Goal: Task Accomplishment & Management: Complete application form

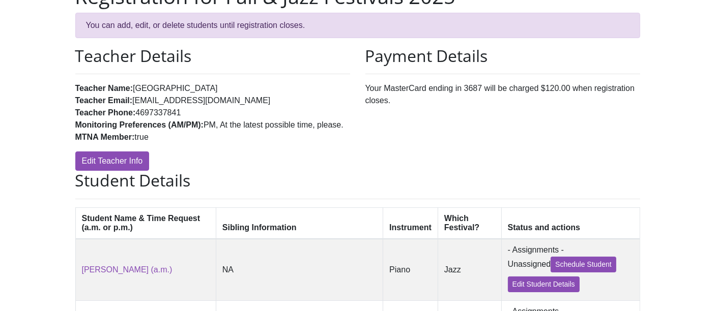
scroll to position [113, 0]
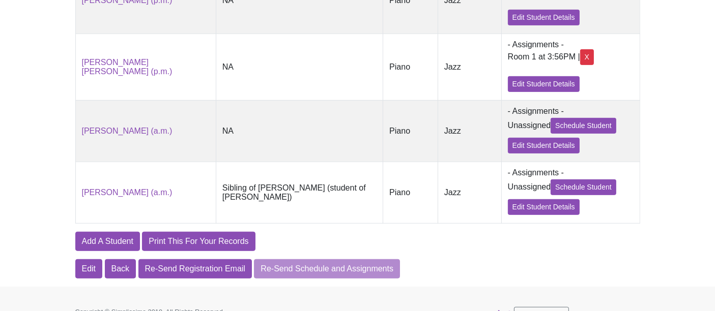
scroll to position [601, 0]
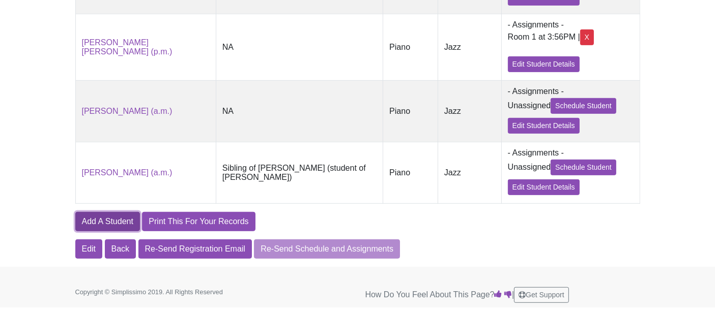
click at [91, 229] on link "Add A Student" at bounding box center [107, 221] width 65 height 19
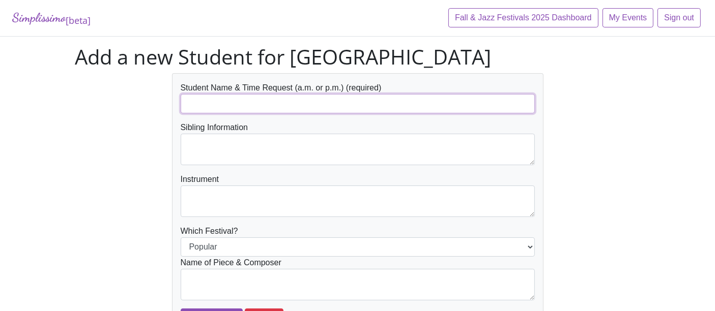
click at [411, 103] on input "text" at bounding box center [358, 103] width 354 height 19
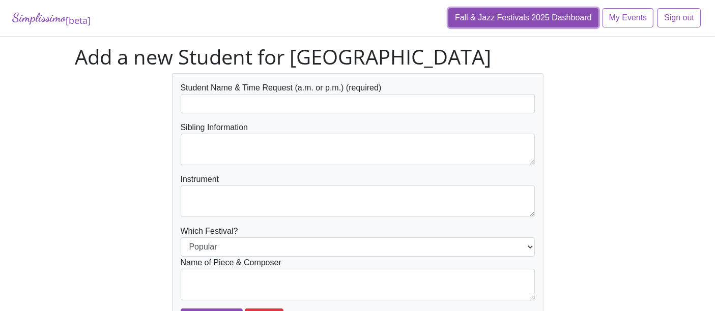
click at [562, 17] on link "Fall & Jazz Festivals 2025 Dashboard" at bounding box center [523, 17] width 150 height 19
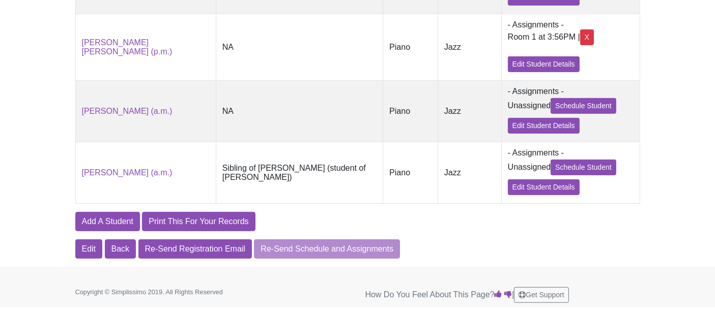
scroll to position [601, 0]
